Goal: Navigation & Orientation: Find specific page/section

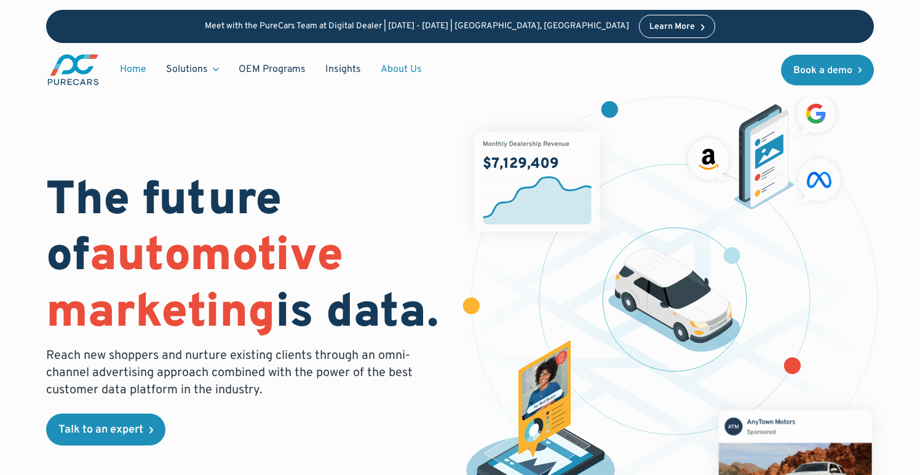
click at [389, 64] on link "About Us" at bounding box center [401, 69] width 61 height 23
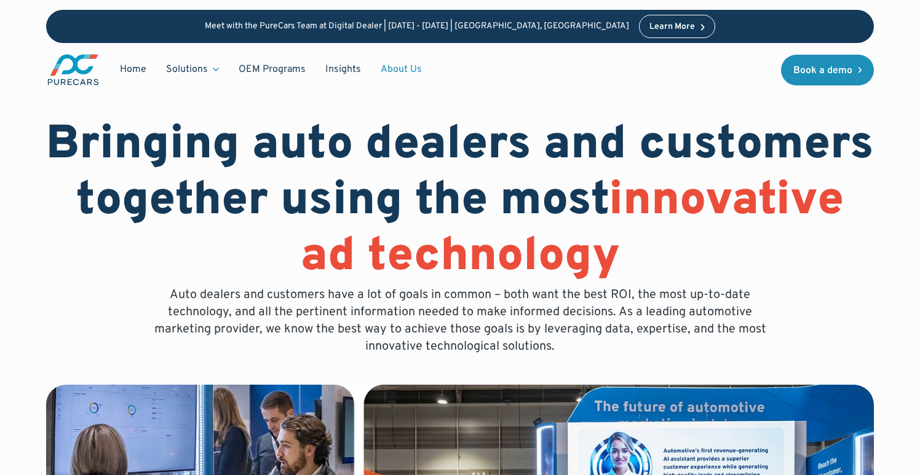
click at [390, 67] on link "About Us" at bounding box center [401, 69] width 61 height 23
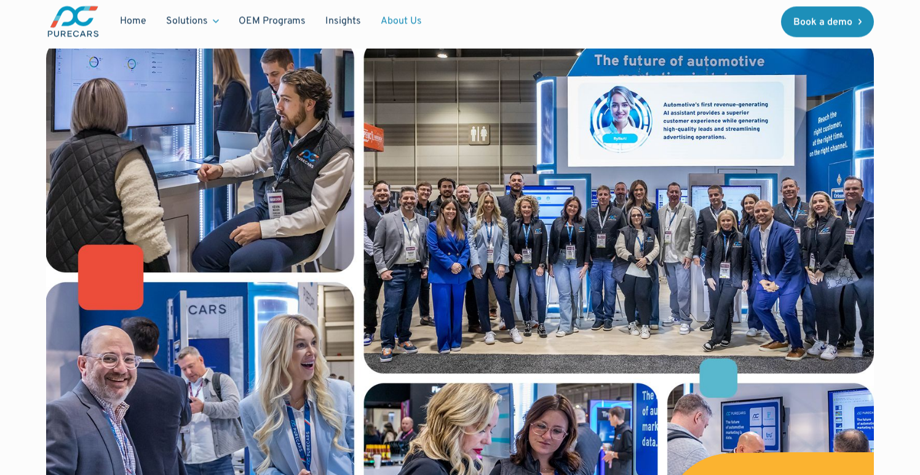
scroll to position [348, 0]
